Goal: Find specific page/section: Find specific page/section

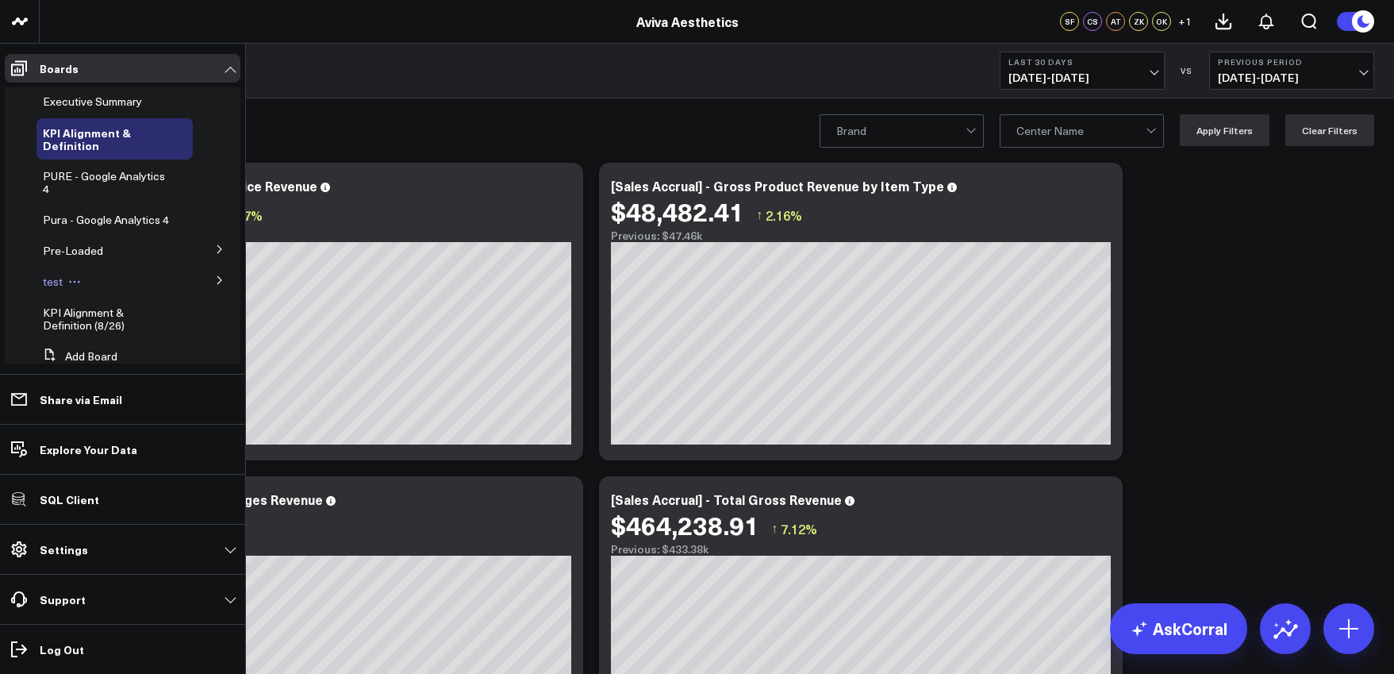
click at [123, 294] on div "test" at bounding box center [115, 281] width 156 height 29
click at [217, 284] on icon at bounding box center [219, 280] width 4 height 8
click at [141, 324] on span "[PERSON_NAME] KPI Alignment" at bounding box center [108, 316] width 113 height 28
